Goal: Information Seeking & Learning: Learn about a topic

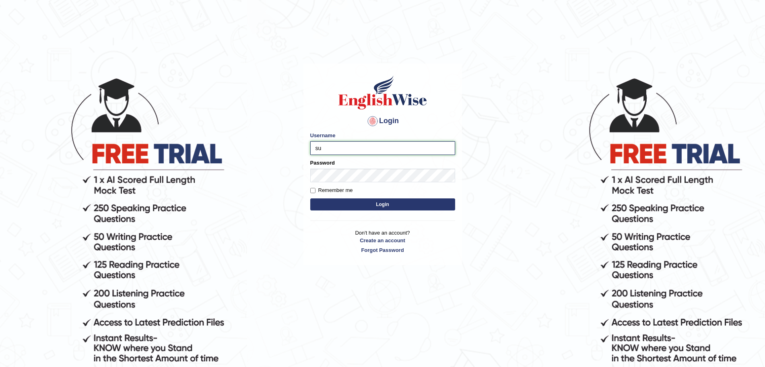
type input "surajshrestha100"
click at [305, 146] on form "Please fix the following errors: Username surajshrestha100 Password Remember me…" at bounding box center [382, 172] width 145 height 81
click at [305, 146] on button "Login" at bounding box center [382, 204] width 145 height 12
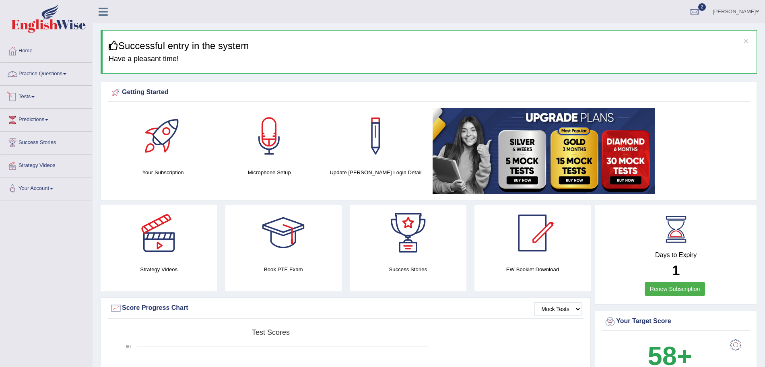
click at [54, 72] on link "Practice Questions" at bounding box center [46, 73] width 92 height 20
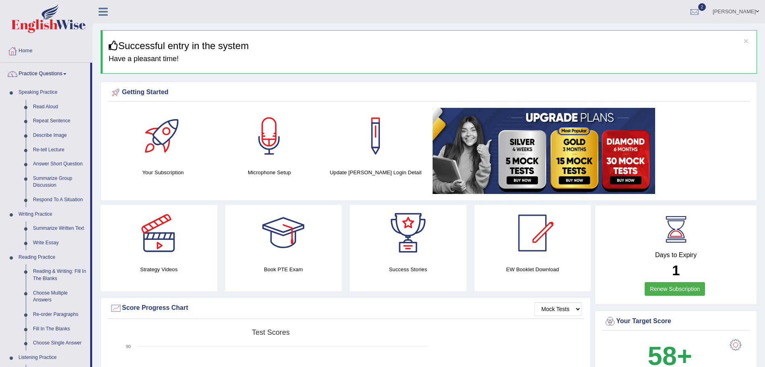
scroll to position [255, 0]
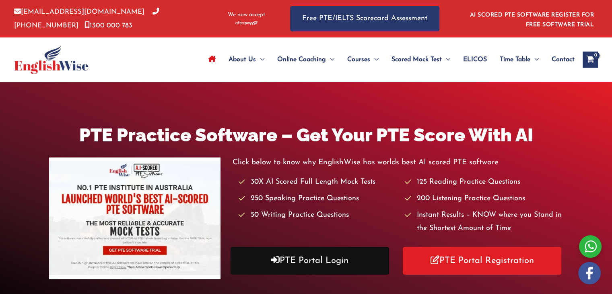
click at [274, 256] on icon at bounding box center [275, 259] width 9 height 9
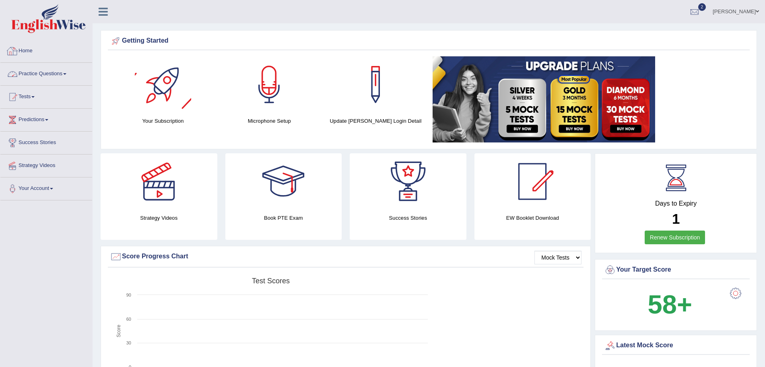
click at [56, 80] on link "Practice Questions" at bounding box center [46, 73] width 92 height 20
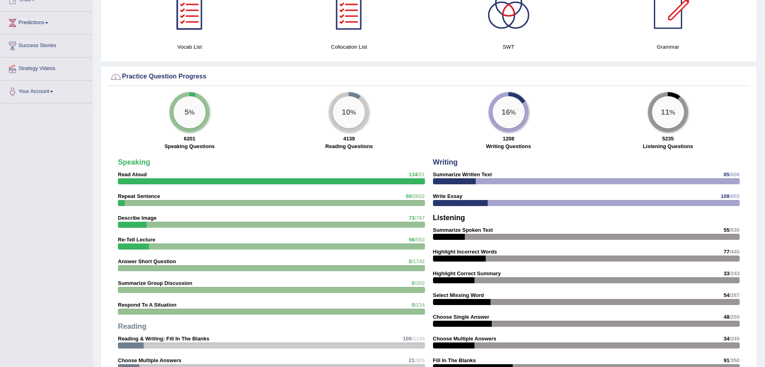
scroll to position [528, 0]
